Goal: Information Seeking & Learning: Learn about a topic

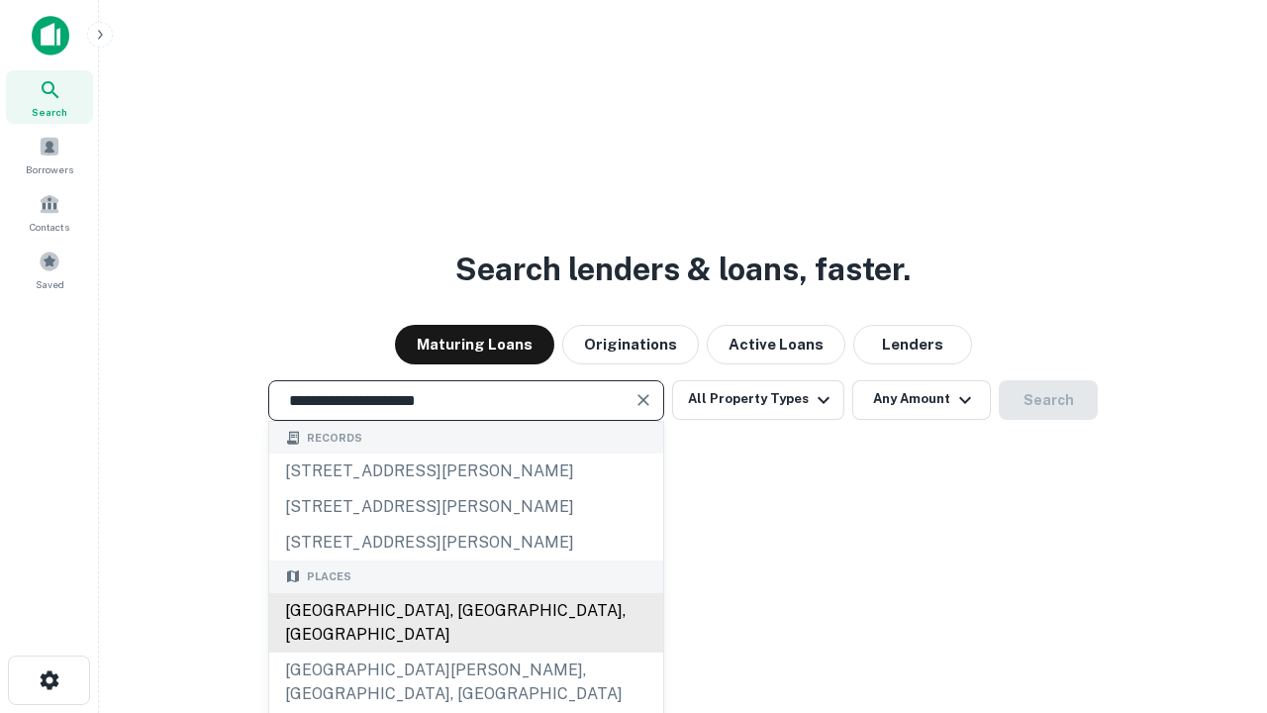
click at [465, 653] on div "[GEOGRAPHIC_DATA], [GEOGRAPHIC_DATA], [GEOGRAPHIC_DATA]" at bounding box center [466, 622] width 394 height 59
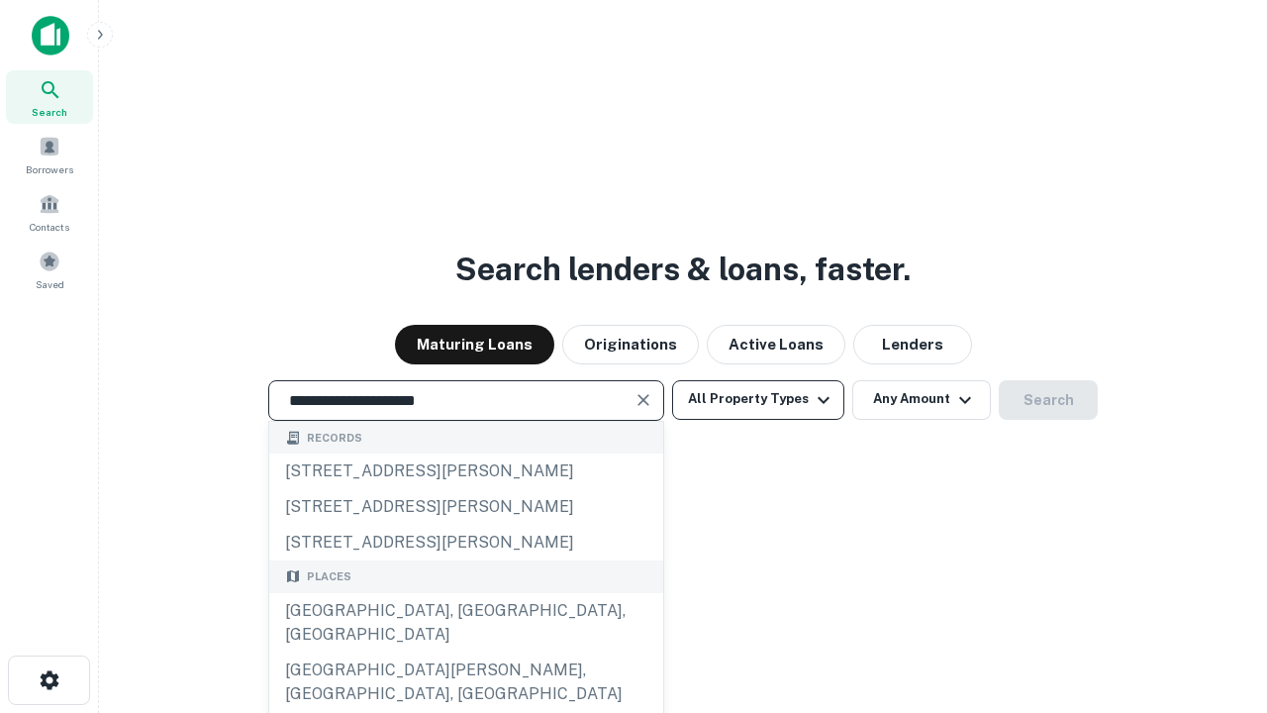
type input "**********"
click at [758, 399] on button "All Property Types" at bounding box center [758, 400] width 172 height 40
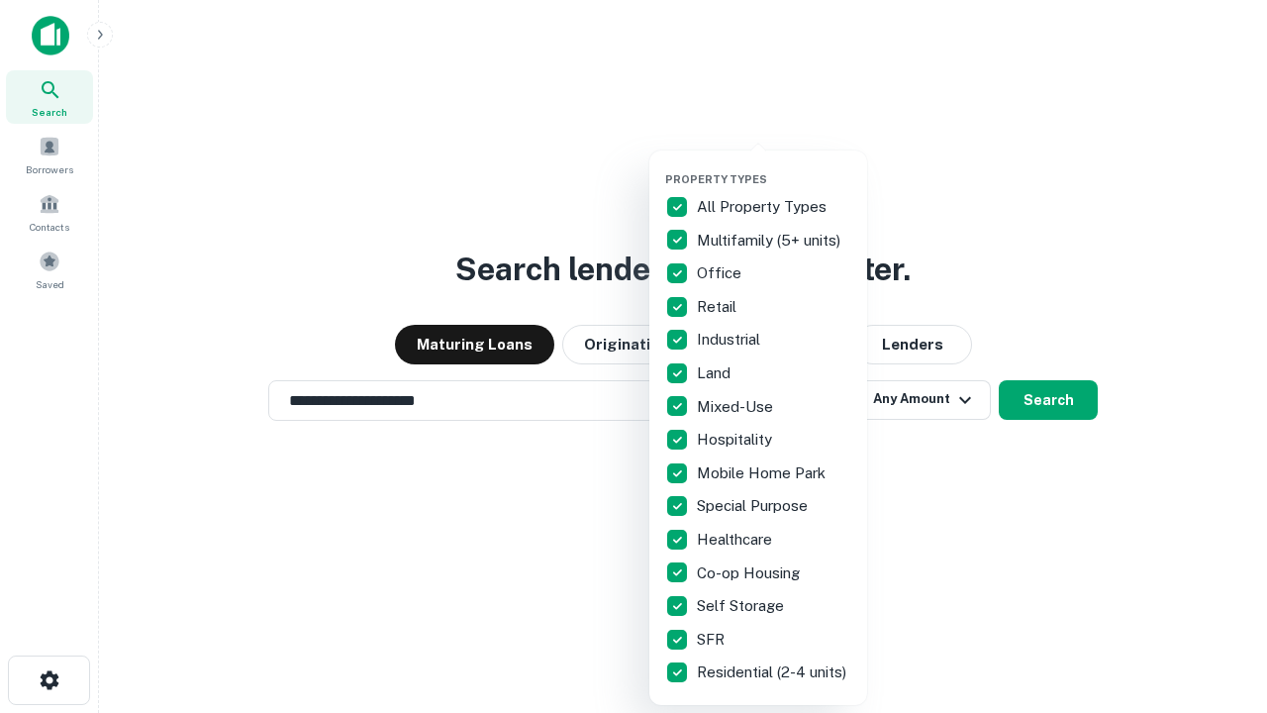
click at [774, 166] on button "button" at bounding box center [774, 166] width 218 height 1
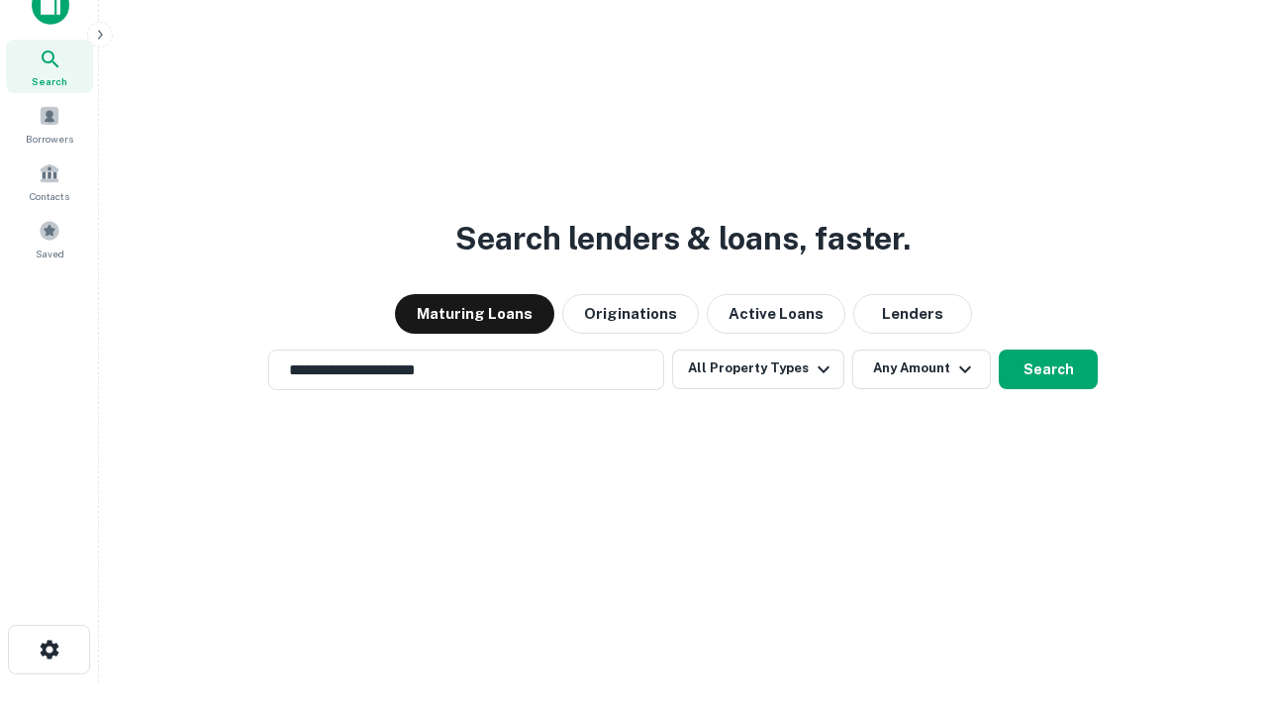
scroll to position [12, 239]
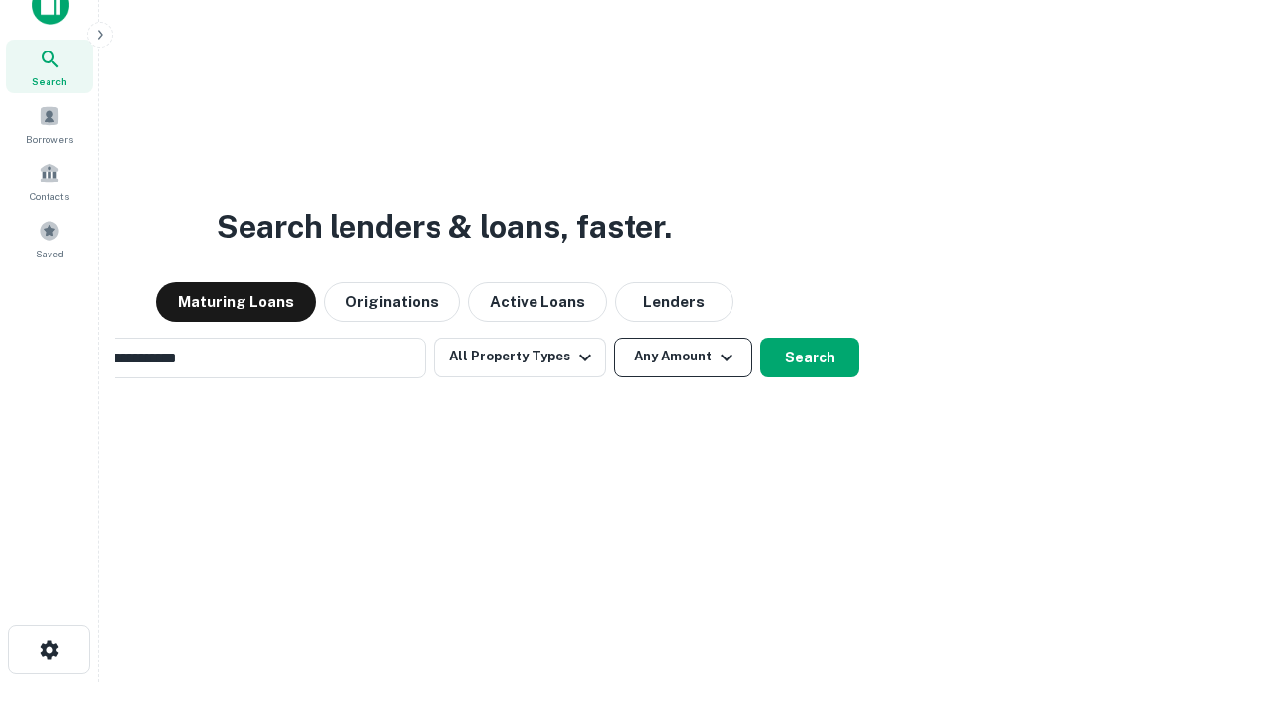
click at [614, 338] on button "Any Amount" at bounding box center [683, 358] width 139 height 40
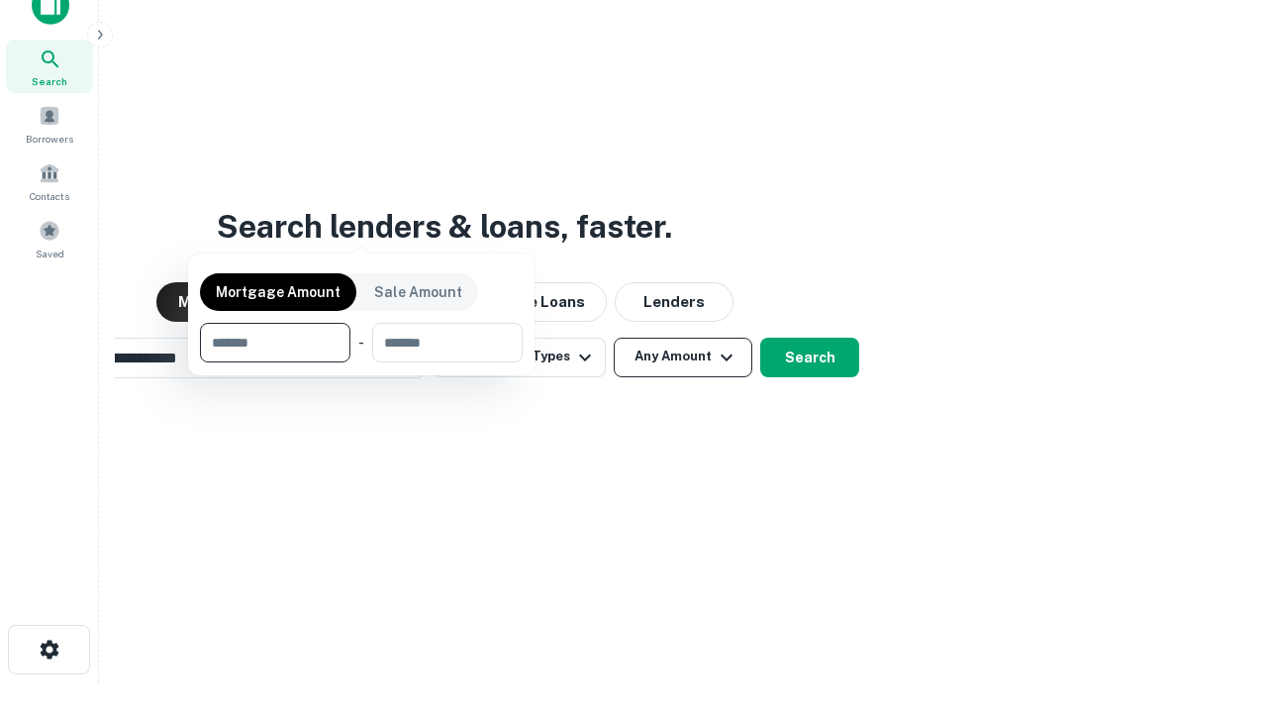
scroll to position [32, 0]
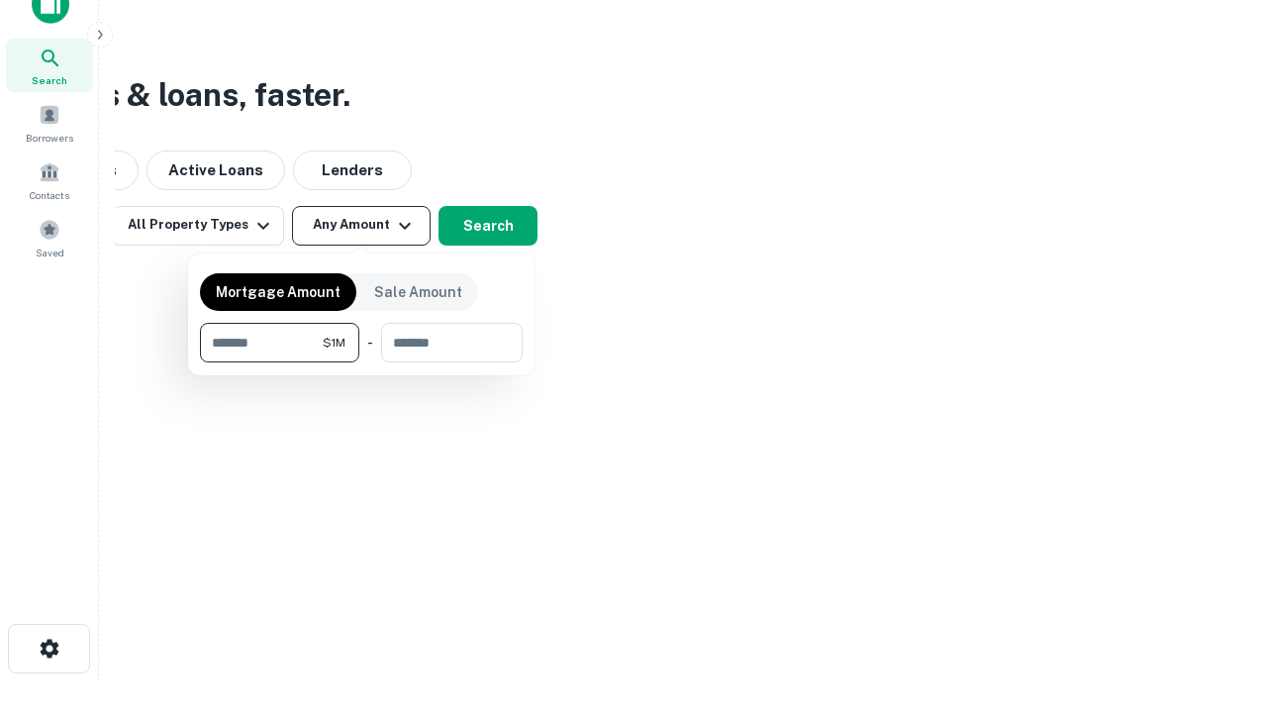
type input "*******"
click at [361, 362] on button "button" at bounding box center [361, 362] width 323 height 1
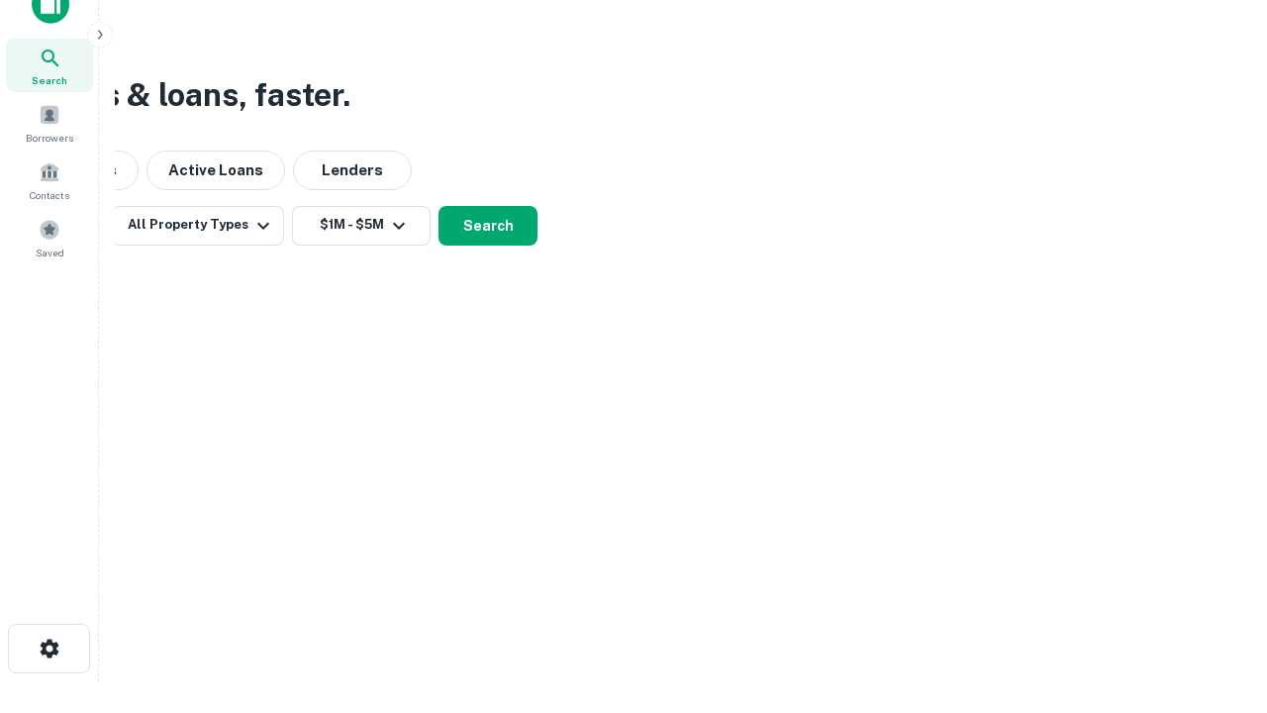
scroll to position [31, 0]
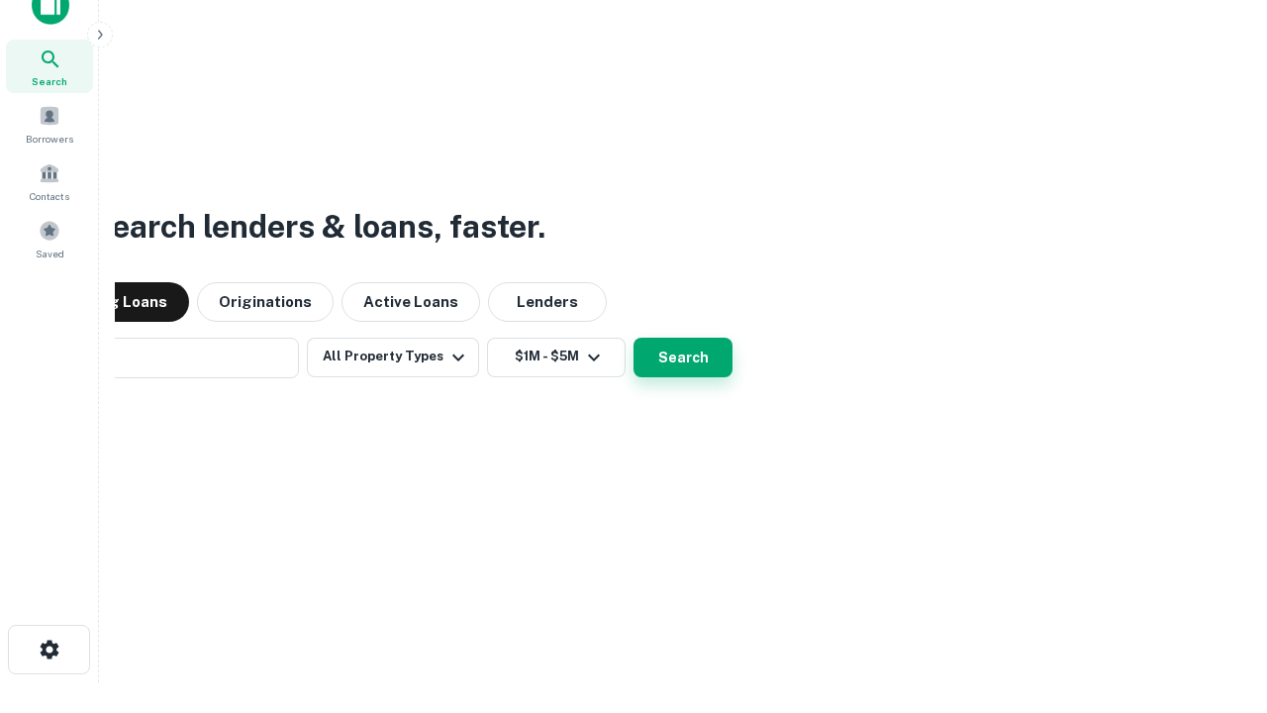
click at [634, 338] on button "Search" at bounding box center [683, 358] width 99 height 40
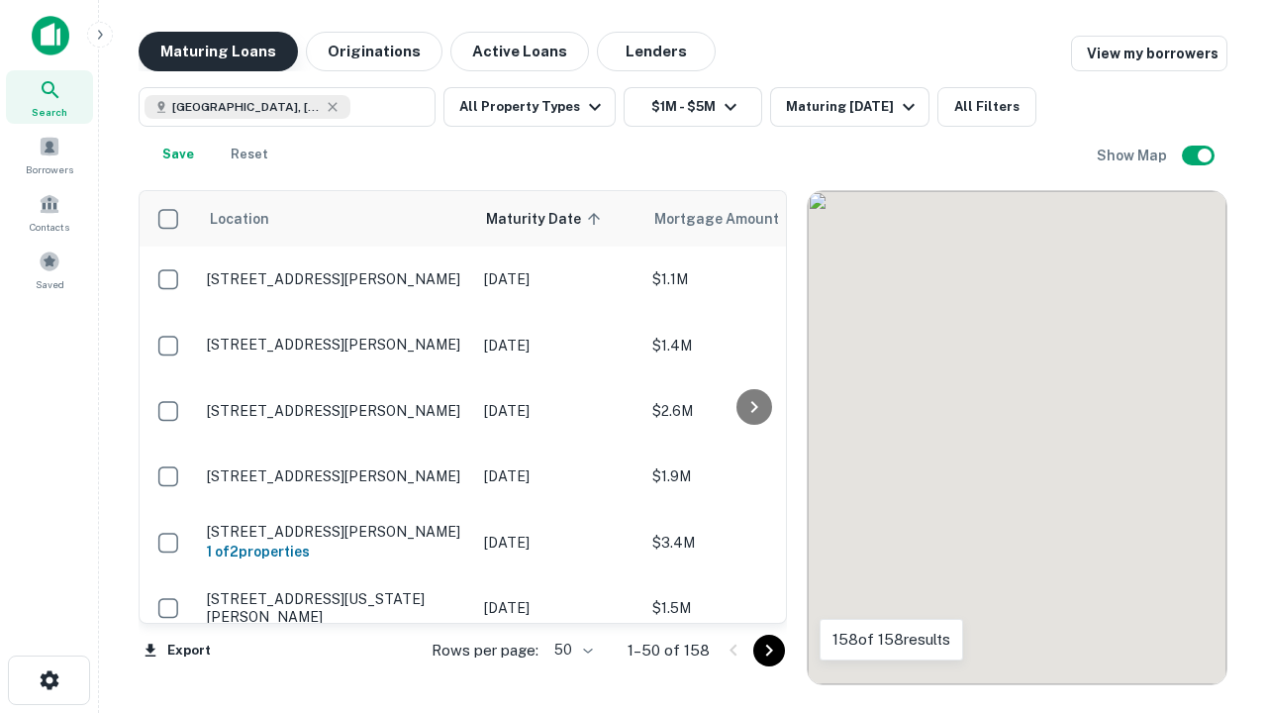
click at [218, 51] on button "Maturing Loans" at bounding box center [218, 52] width 159 height 40
